Goal: Information Seeking & Learning: Learn about a topic

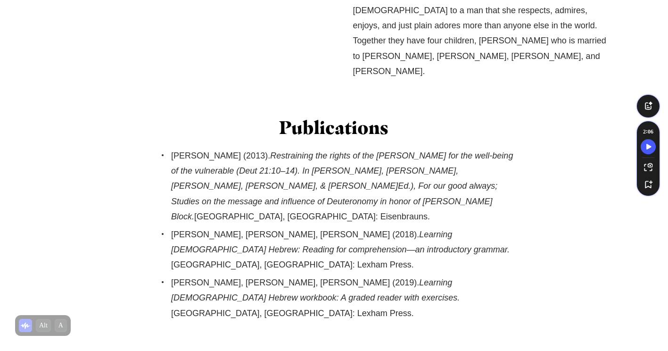
scroll to position [755, 0]
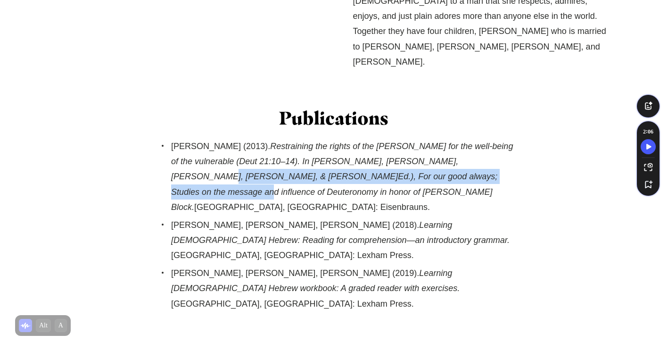
drag, startPoint x: 418, startPoint y: 145, endPoint x: 426, endPoint y: 157, distance: 14.9
click at [426, 157] on em "Restraining the rights of the [PERSON_NAME] for the well-being of the vulnerabl…" at bounding box center [342, 176] width 342 height 71
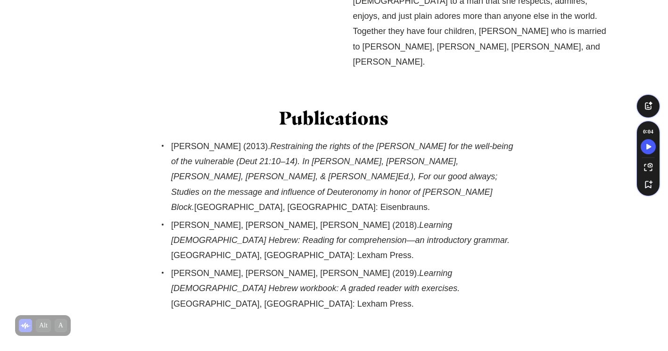
drag, startPoint x: 426, startPoint y: 157, endPoint x: 362, endPoint y: 150, distance: 65.0
click at [362, 150] on em "Restraining the rights of the [PERSON_NAME] for the well-being of the vulnerabl…" at bounding box center [342, 176] width 342 height 71
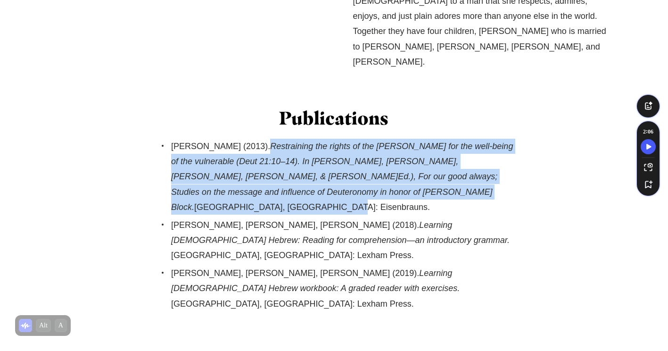
drag, startPoint x: 252, startPoint y: 129, endPoint x: 314, endPoint y: 175, distance: 76.9
click at [314, 175] on li "[PERSON_NAME] (2013). Restraining the rights of the [PERSON_NAME] for the well-…" at bounding box center [342, 177] width 342 height 76
copy li "Restraining the rights of the [PERSON_NAME] for the well-being of the vulnerabl…"
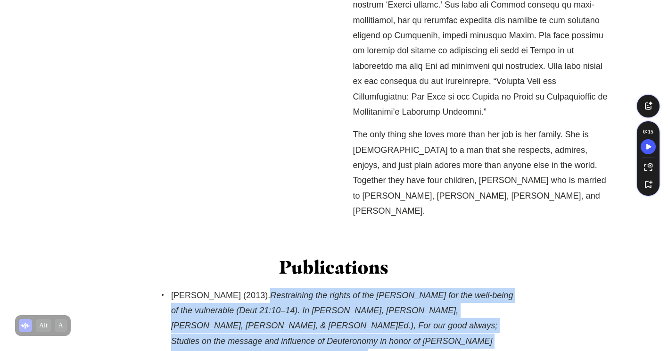
scroll to position [613, 0]
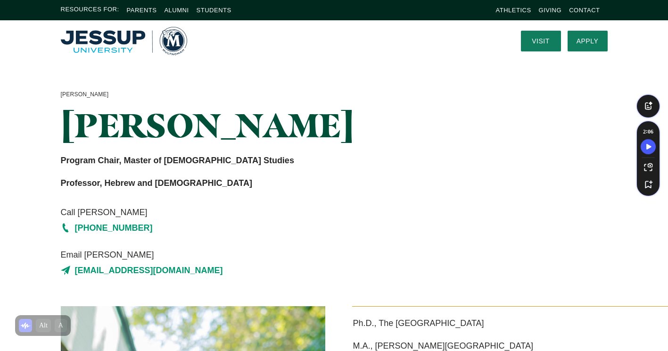
drag, startPoint x: 65, startPoint y: 117, endPoint x: 366, endPoint y: 133, distance: 301.8
click at [366, 133] on h1 "[PERSON_NAME]" at bounding box center [240, 125] width 359 height 36
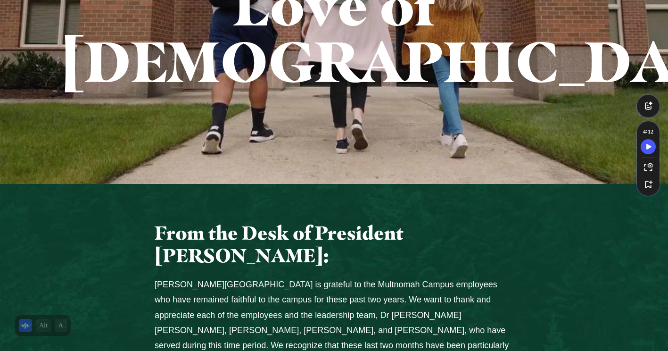
scroll to position [330, 0]
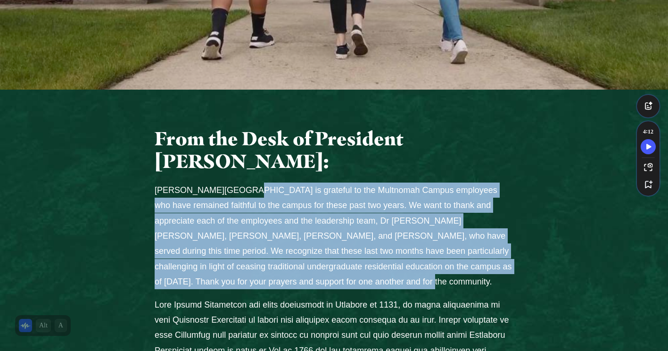
drag, startPoint x: 228, startPoint y: 133, endPoint x: 356, endPoint y: 229, distance: 160.1
click at [356, 229] on p "Jessup University is grateful to the Multnomah Campus employees who have remain…" at bounding box center [334, 236] width 359 height 107
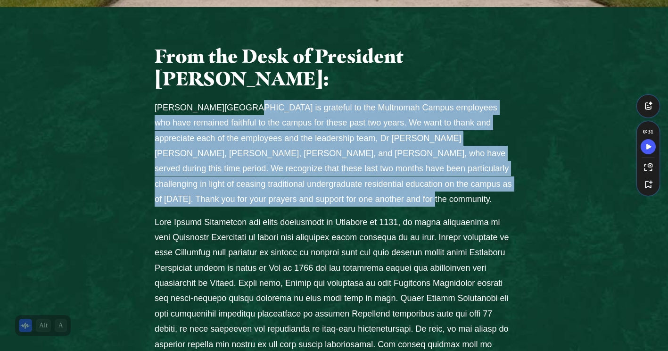
scroll to position [424, 0]
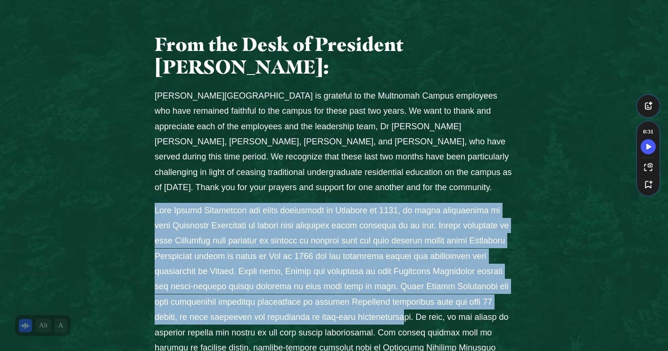
drag, startPoint x: 153, startPoint y: 152, endPoint x: 451, endPoint y: 262, distance: 317.5
click at [451, 262] on div "From the Desk of President John Jackson: Jessup University is grateful to the M…" at bounding box center [334, 358] width 376 height 650
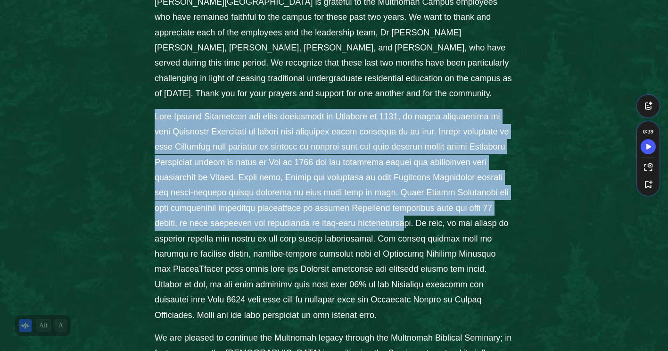
scroll to position [519, 0]
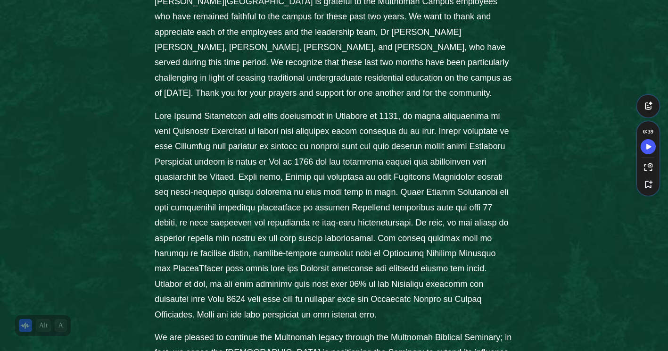
click at [315, 195] on p "Columns" at bounding box center [334, 215] width 359 height 214
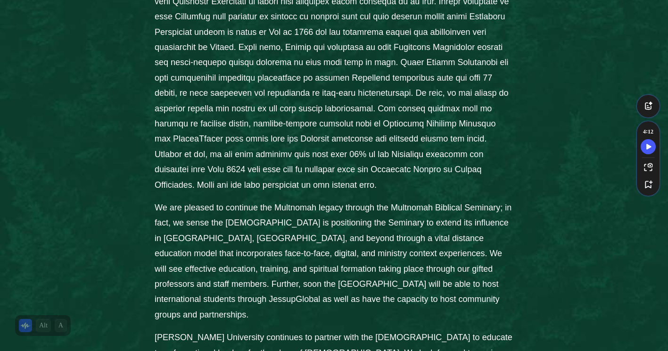
scroll to position [660, 0]
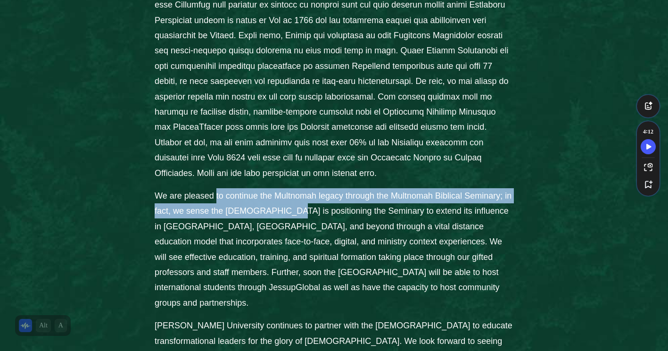
drag, startPoint x: 217, startPoint y: 137, endPoint x: 279, endPoint y: 157, distance: 65.0
click at [279, 188] on p "We are pleased to continue the Multnomah legacy through the Multnomah Biblical …" at bounding box center [334, 249] width 359 height 122
click at [280, 188] on p "We are pleased to continue the Multnomah legacy through the Multnomah Biblical …" at bounding box center [334, 249] width 359 height 122
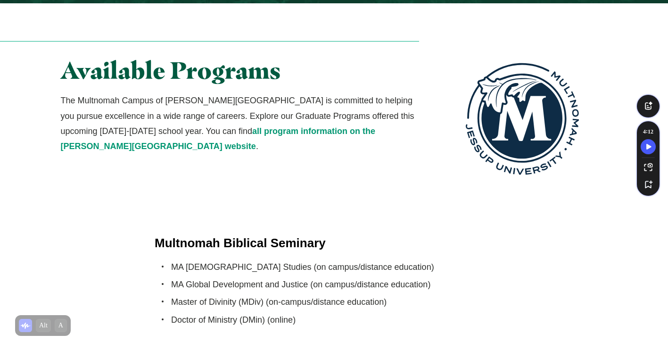
scroll to position [1792, 0]
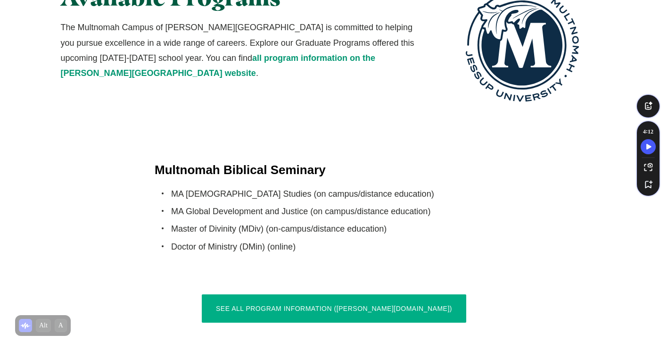
click at [300, 294] on link "See All Program Information (jessup.edu)" at bounding box center [334, 308] width 265 height 28
